Goal: Information Seeking & Learning: Learn about a topic

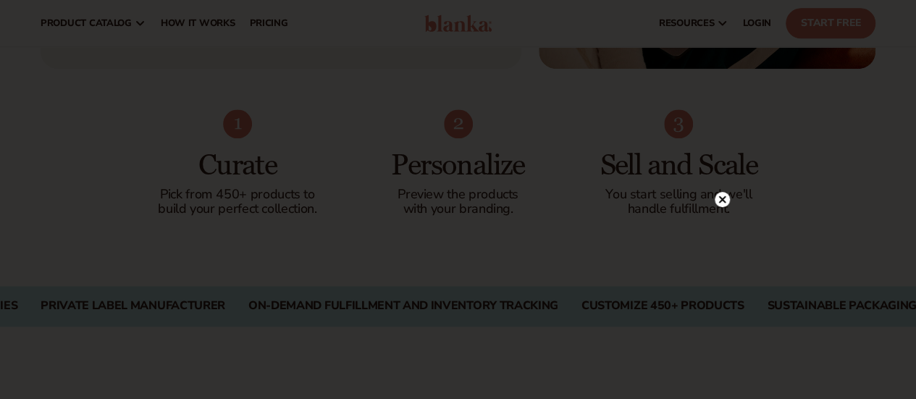
scroll to position [817, 0]
click at [723, 22] on icon at bounding box center [722, 20] width 7 height 7
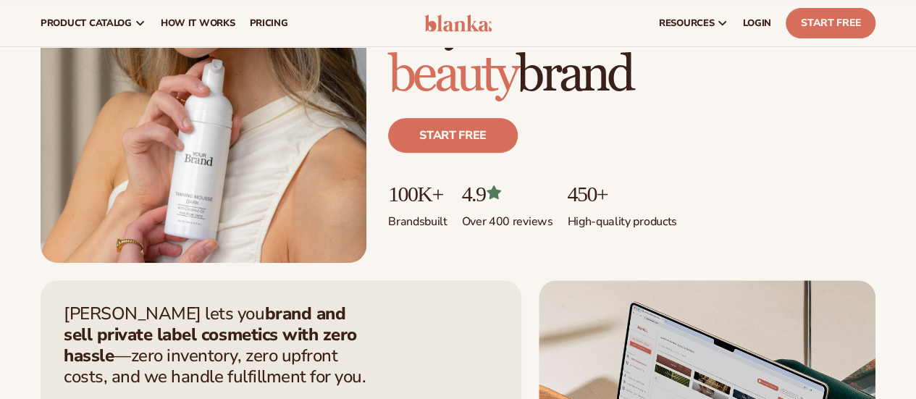
scroll to position [0, 0]
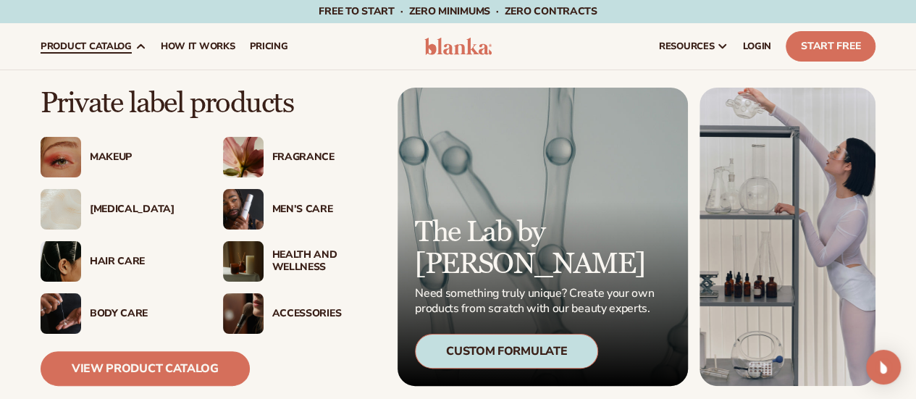
click at [128, 154] on div "Makeup" at bounding box center [142, 157] width 104 height 12
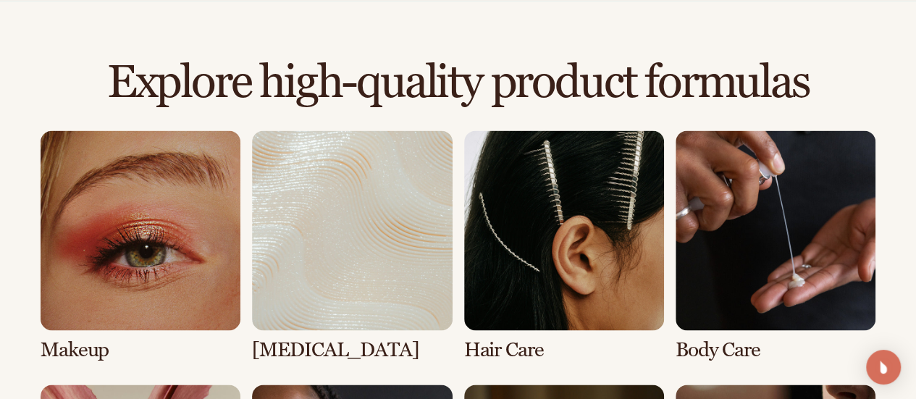
scroll to position [956, 0]
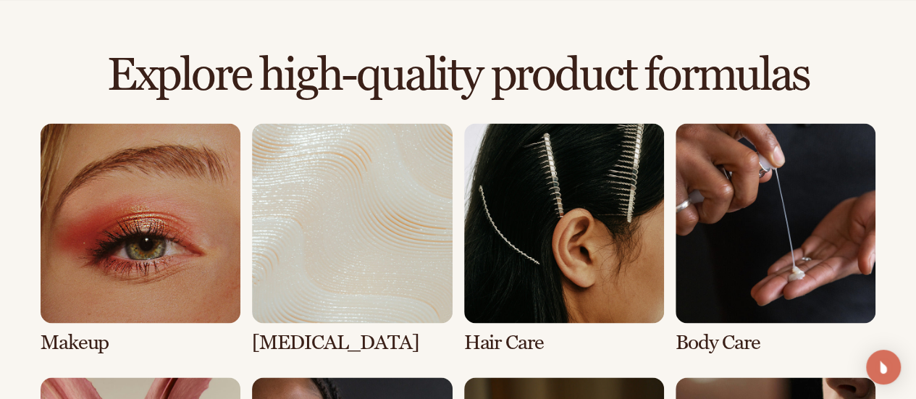
click at [338, 229] on link "2 / 8" at bounding box center [352, 238] width 200 height 231
click at [306, 332] on link "2 / 8" at bounding box center [352, 238] width 200 height 231
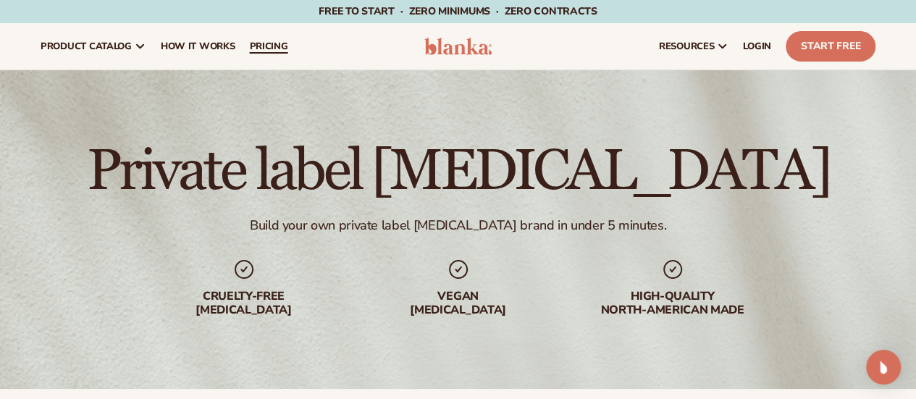
click at [262, 46] on span "pricing" at bounding box center [268, 47] width 38 height 12
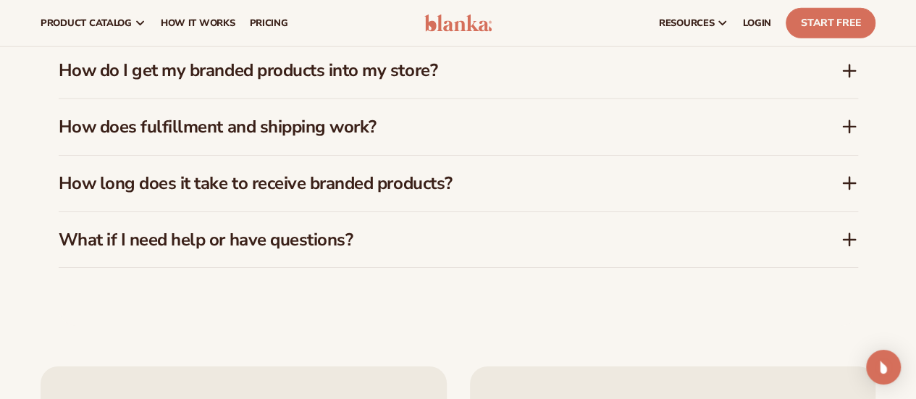
scroll to position [2295, 0]
click at [183, 288] on div "FAQs How much does it cost to start with Blanka? Blanka offers a free plan so y…" at bounding box center [459, 8] width 800 height 639
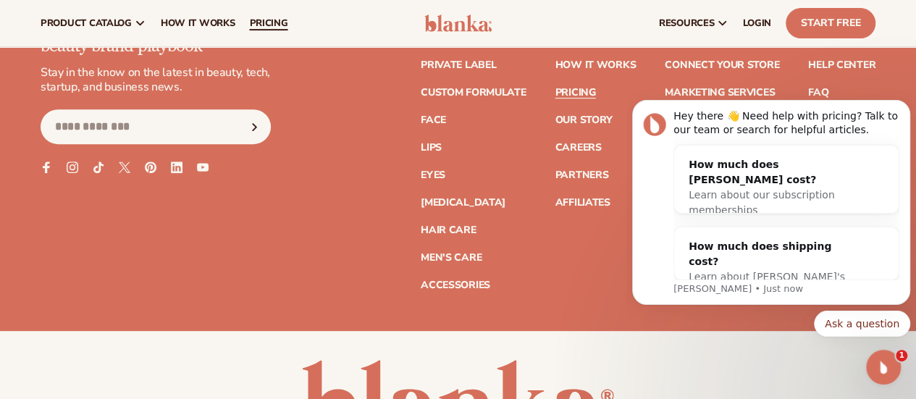
scroll to position [0, 0]
click at [421, 60] on link "Private label" at bounding box center [458, 65] width 75 height 10
click at [906, 103] on icon "Dismiss notification" at bounding box center [907, 104] width 8 height 8
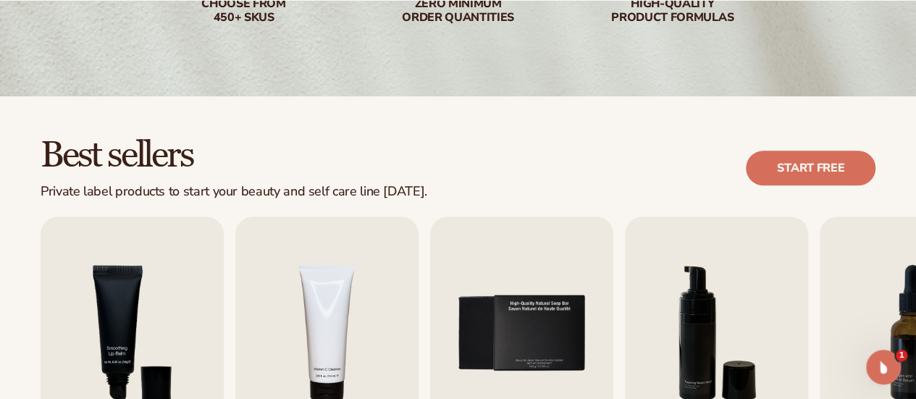
scroll to position [553, 0]
